Goal: Task Accomplishment & Management: Use online tool/utility

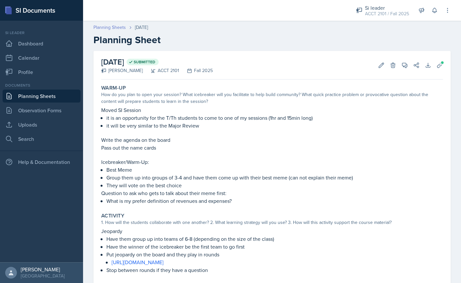
click at [107, 27] on link "Planning Sheets" at bounding box center [109, 27] width 32 height 7
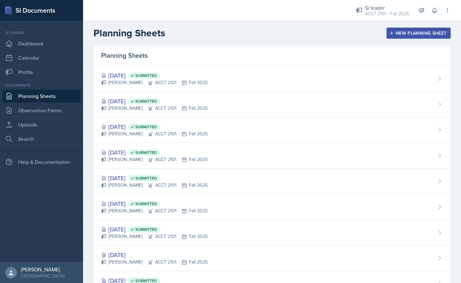
click at [427, 34] on div "New Planning Sheet" at bounding box center [419, 33] width 56 height 5
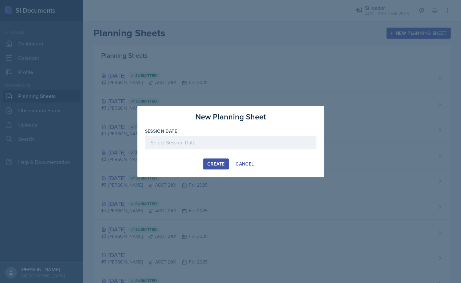
click at [212, 138] on div at bounding box center [230, 143] width 171 height 14
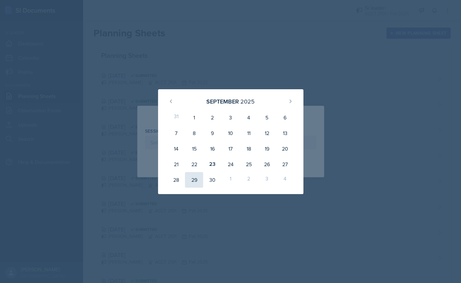
click at [195, 179] on div "29" at bounding box center [194, 180] width 18 height 16
type input "[DATE]"
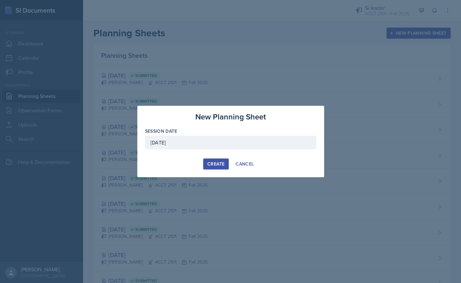
click at [209, 166] on div "Create" at bounding box center [215, 163] width 17 height 5
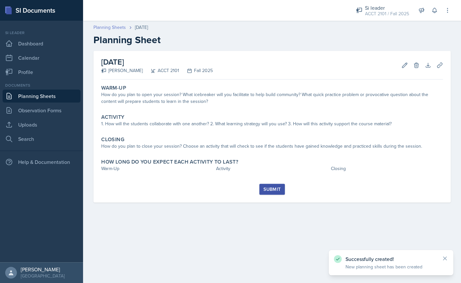
click at [111, 26] on link "Planning Sheets" at bounding box center [109, 27] width 32 height 7
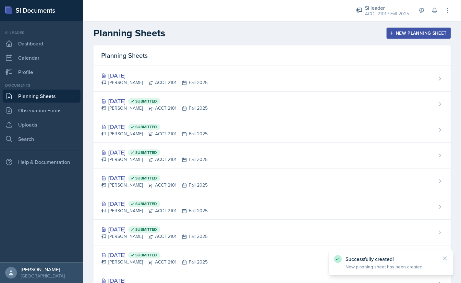
click at [411, 36] on div "New Planning Sheet" at bounding box center [419, 33] width 56 height 5
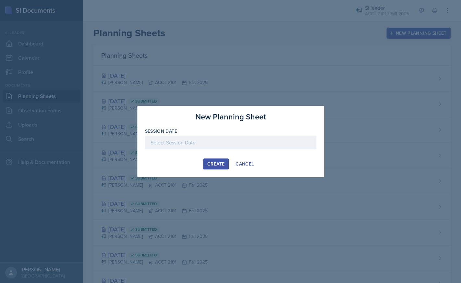
click at [260, 149] on div at bounding box center [230, 143] width 171 height 14
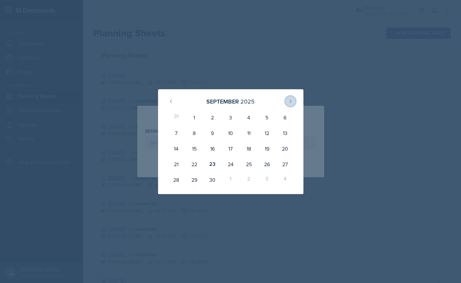
click at [293, 103] on icon at bounding box center [290, 101] width 5 height 5
click at [234, 119] on div "1" at bounding box center [230, 118] width 18 height 16
type input "[DATE]"
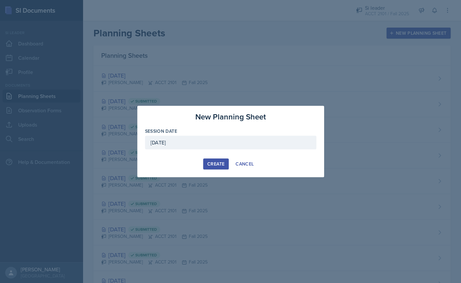
click at [216, 162] on div "Create" at bounding box center [215, 163] width 17 height 5
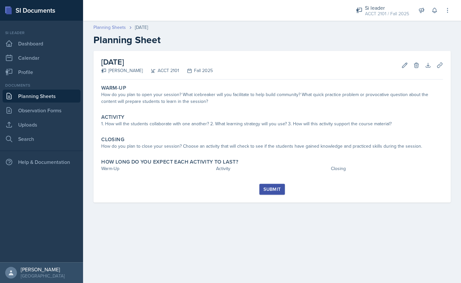
click at [115, 28] on link "Planning Sheets" at bounding box center [109, 27] width 32 height 7
